Goal: Task Accomplishment & Management: Manage account settings

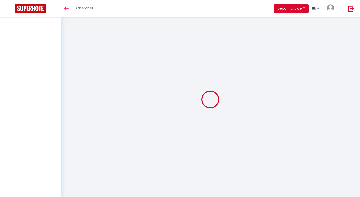
select select
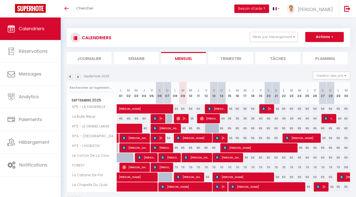
click at [209, 128] on div at bounding box center [209, 129] width 8 height 10
type input "65"
select select "1"
type input "Ven 12 Septembre 2025"
type input "[DATE]"
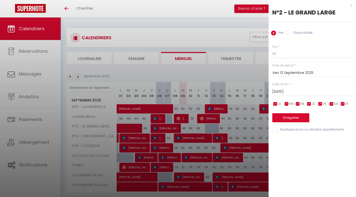
click at [297, 34] on label "Disponibilité" at bounding box center [302, 34] width 22 height 6
click at [291, 34] on input "Disponibilité" at bounding box center [288, 33] width 5 height 5
radio input "true"
radio input "false"
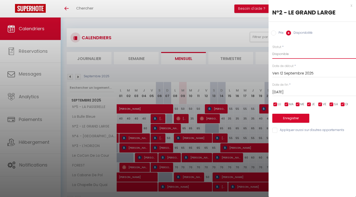
click at [288, 54] on select "Disponible Indisponible" at bounding box center [315, 54] width 84 height 10
click at [273, 49] on select "Disponible Indisponible" at bounding box center [315, 54] width 84 height 10
click at [294, 88] on div "[DATE] < [DATE] > Dim Lun Mar Mer Jeu Ven Sam 1 2 3 4 5 6 7 8 9 10 11 12 13 14 …" at bounding box center [315, 91] width 84 height 9
click at [294, 90] on input "[DATE]" at bounding box center [315, 92] width 84 height 7
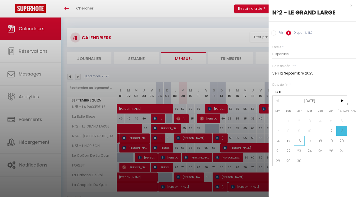
click at [296, 139] on span "16" at bounding box center [299, 141] width 11 height 10
type input "[DATE]"
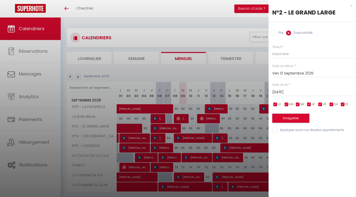
click at [293, 121] on button "Enregistrer" at bounding box center [291, 118] width 37 height 9
